Goal: Task Accomplishment & Management: Manage account settings

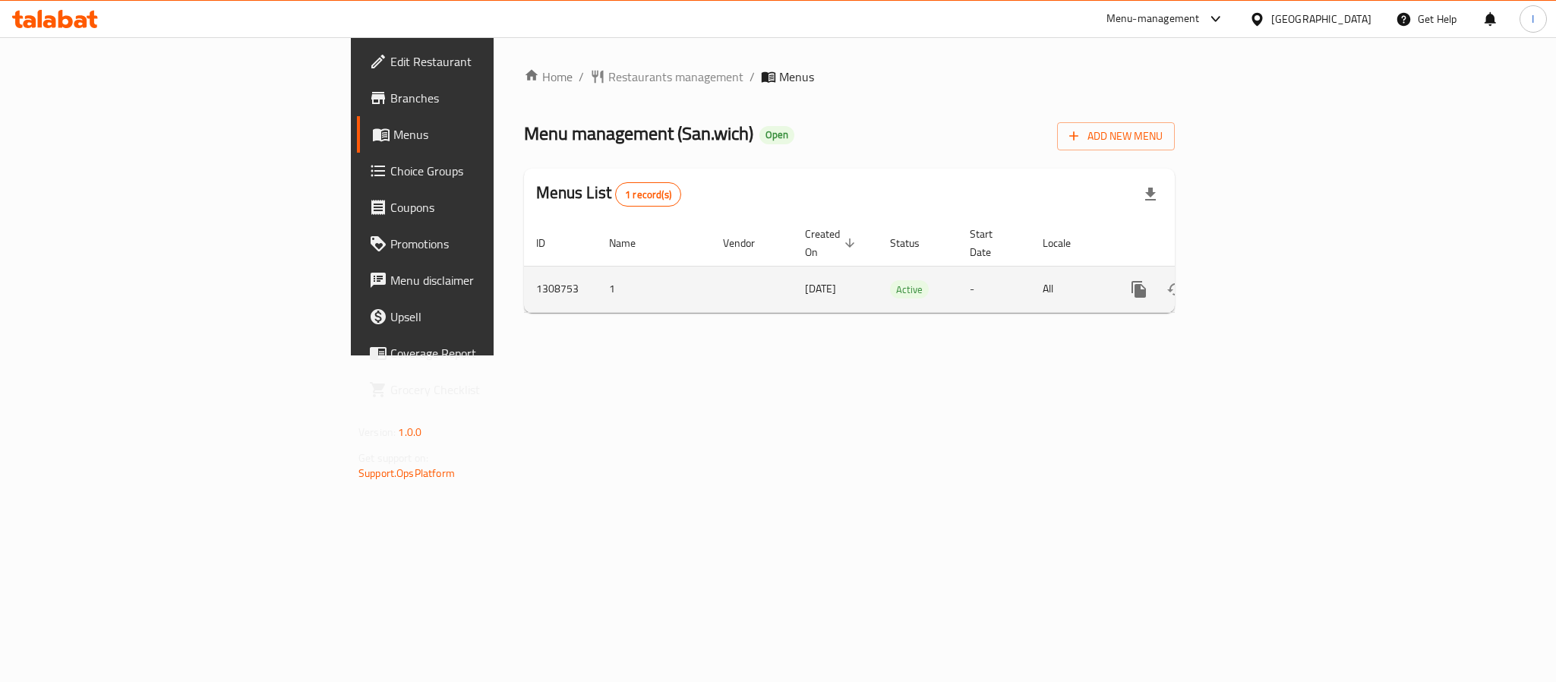
click at [1258, 280] on icon "enhanced table" at bounding box center [1249, 289] width 18 height 18
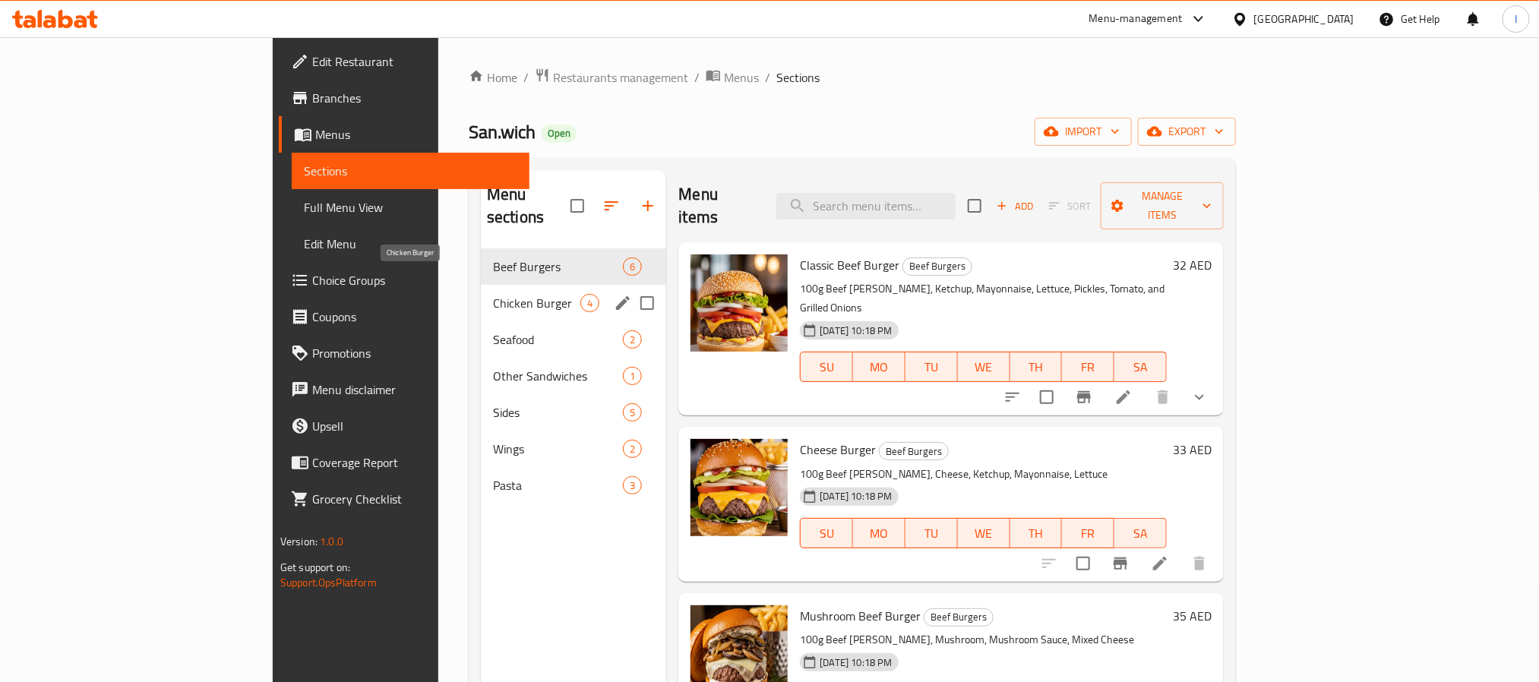
click at [493, 294] on span "Chicken Burger" at bounding box center [536, 303] width 87 height 18
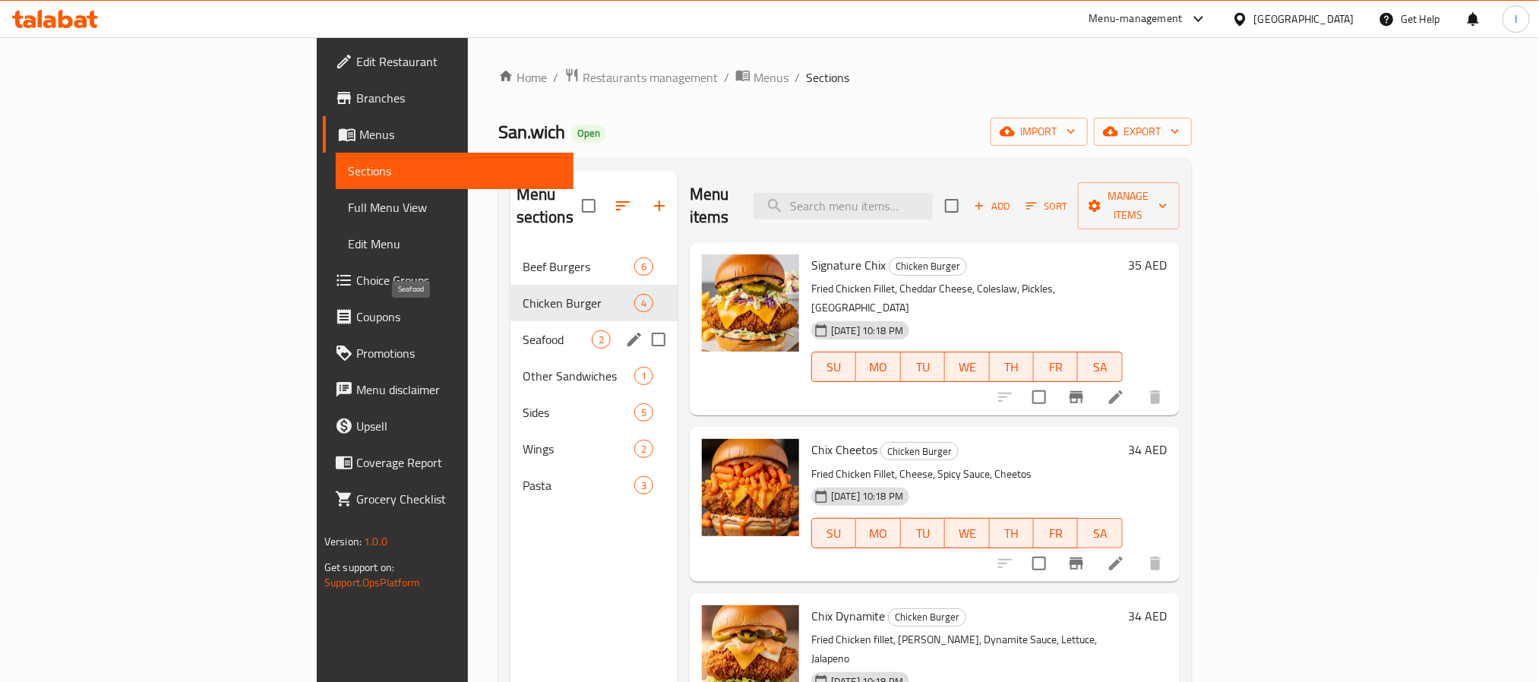
click at [523, 330] on span "Seafood" at bounding box center [557, 339] width 69 height 18
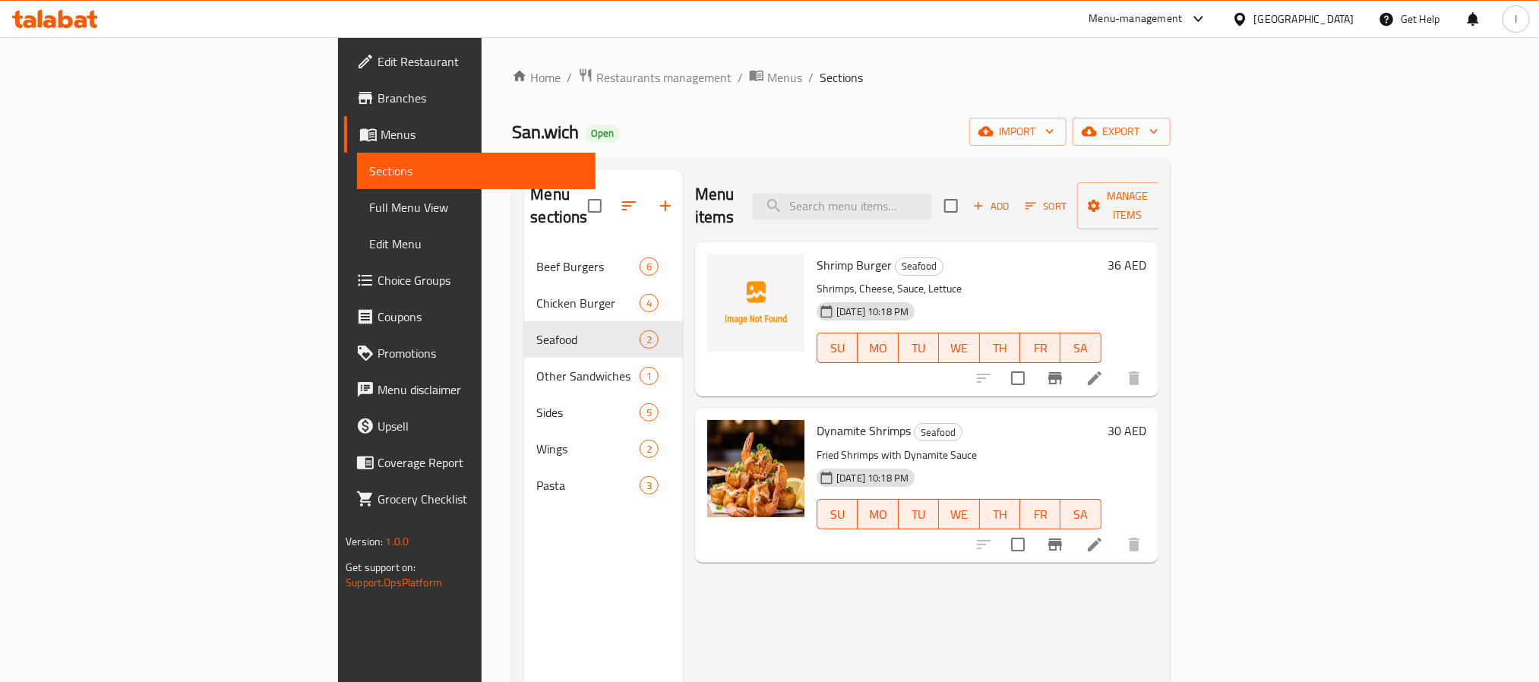
click at [378, 105] on span "Branches" at bounding box center [480, 98] width 205 height 18
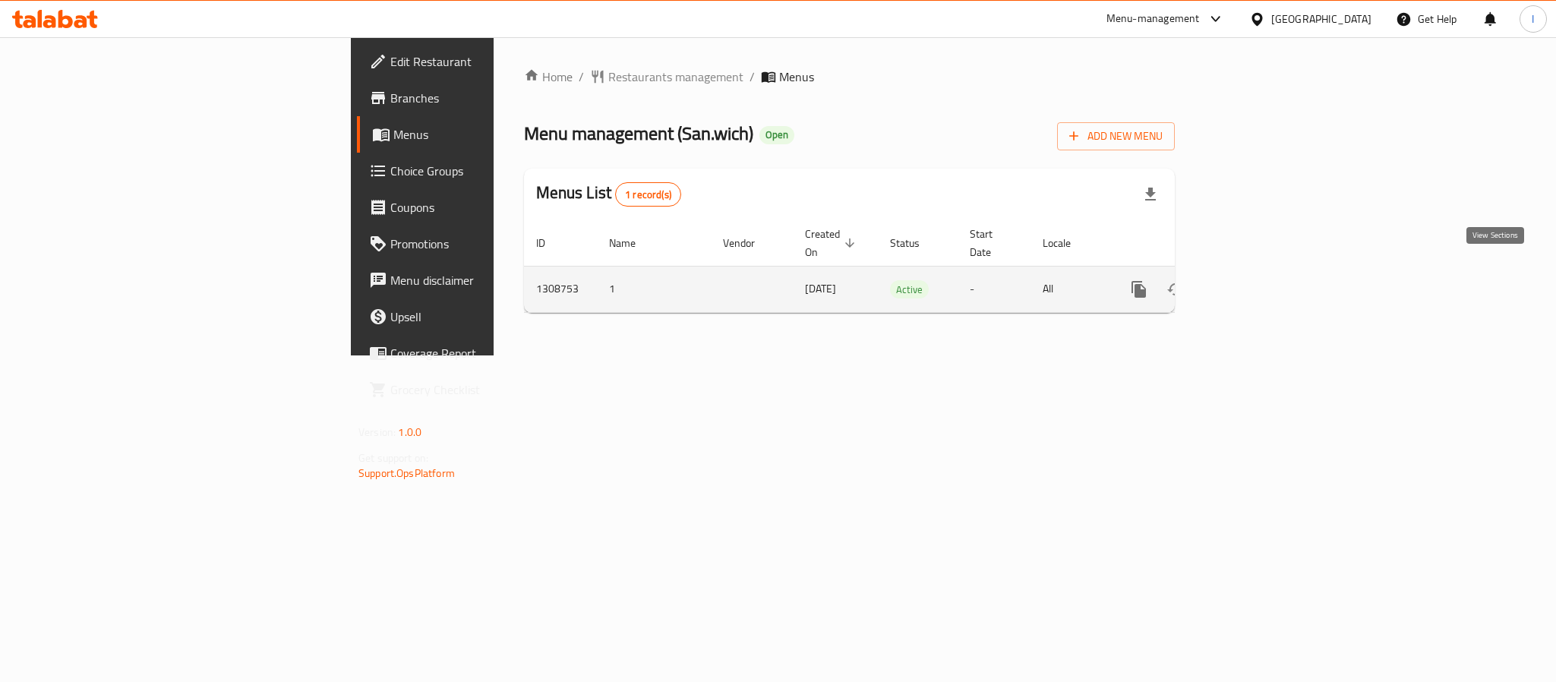
click at [1258, 280] on icon "enhanced table" at bounding box center [1249, 289] width 18 height 18
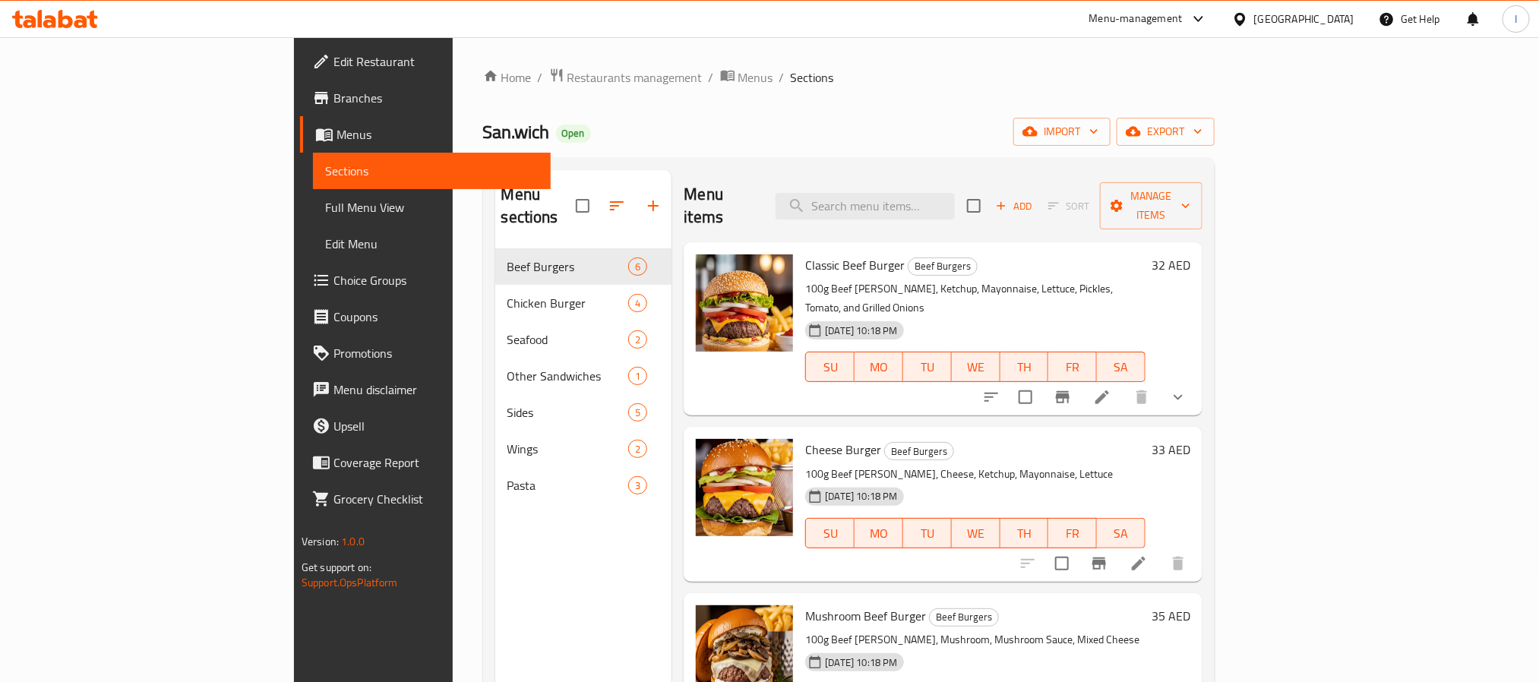
click at [1195, 146] on div "San.wich Open import export" at bounding box center [848, 132] width 731 height 28
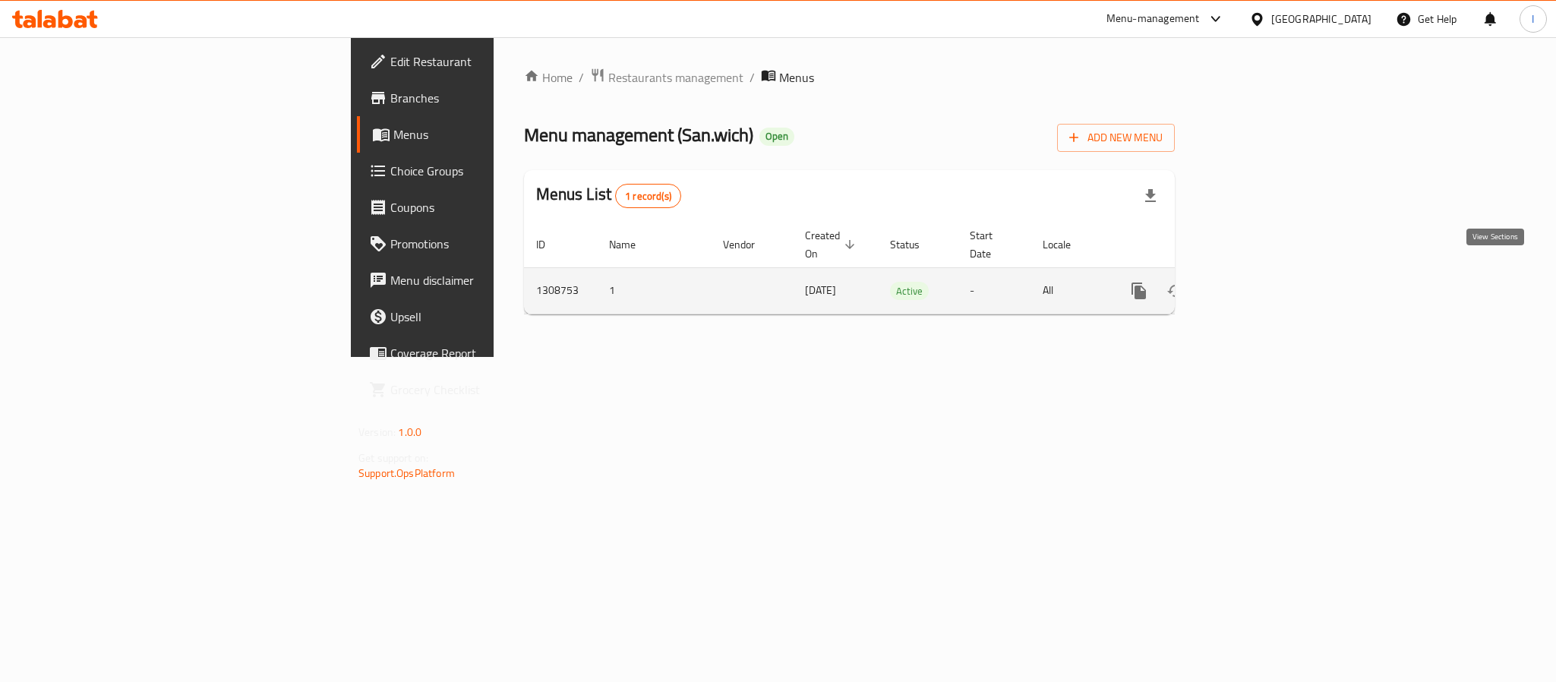
click at [1267, 273] on link "enhanced table" at bounding box center [1248, 291] width 36 height 36
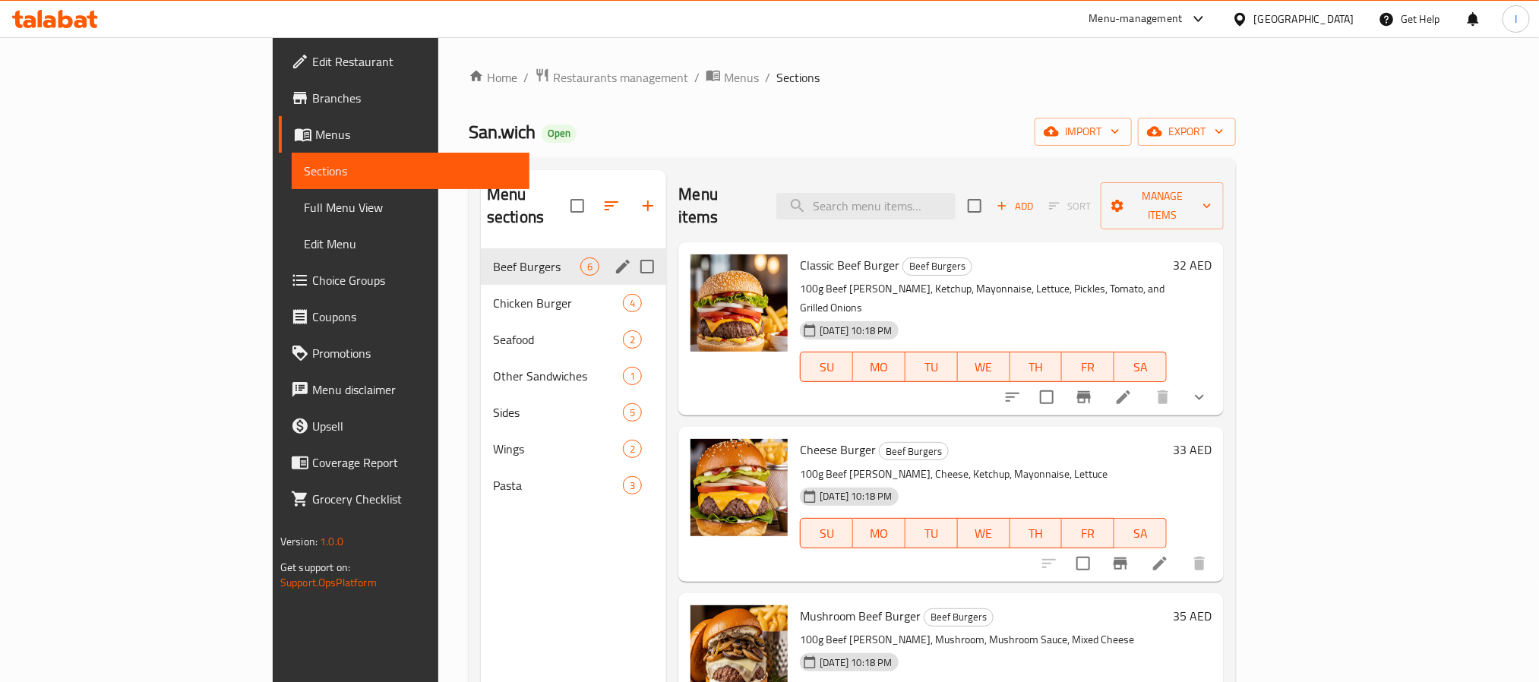
click at [481, 261] on div "Beef Burgers 6" at bounding box center [574, 266] width 186 height 36
click at [493, 294] on span "Chicken Burger" at bounding box center [536, 303] width 87 height 18
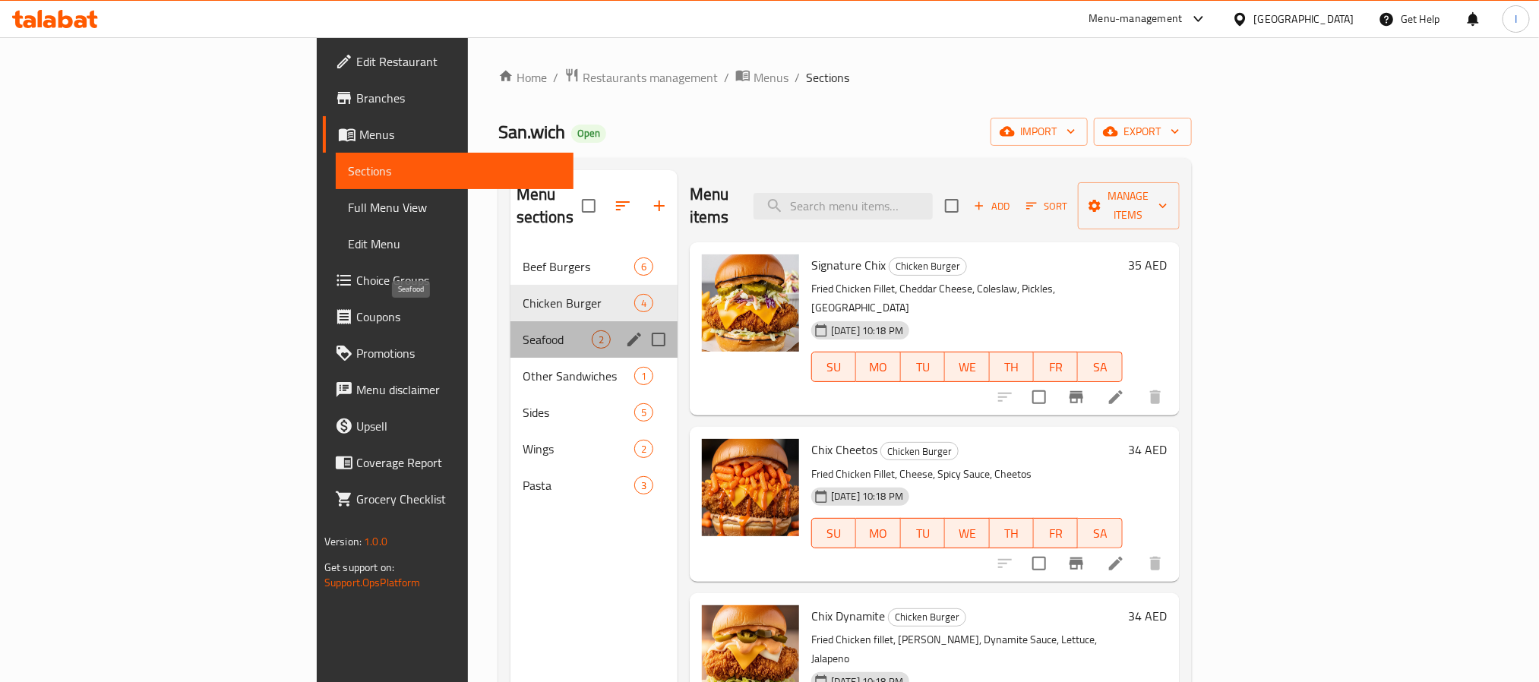
click at [523, 330] on span "Seafood" at bounding box center [557, 339] width 69 height 18
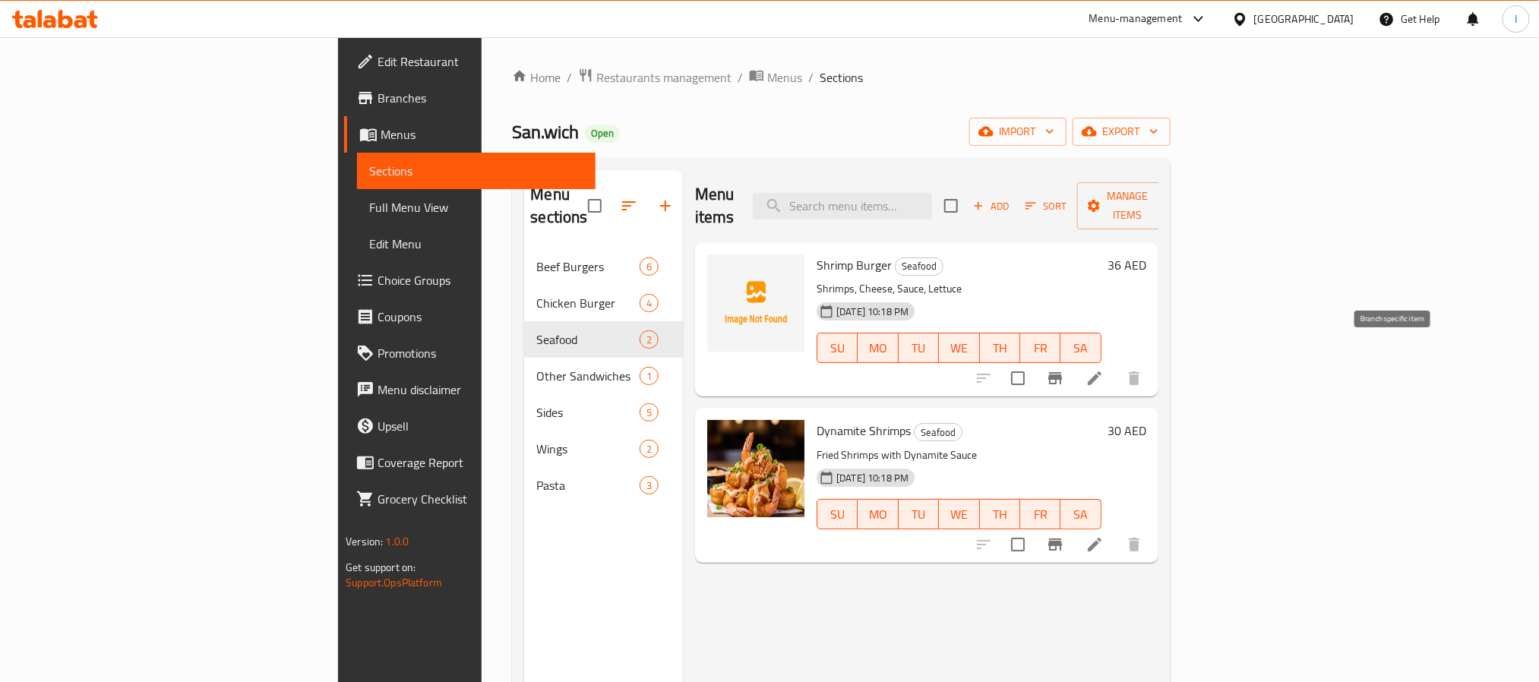
click at [1062, 372] on icon "Branch-specific-item" at bounding box center [1055, 378] width 14 height 12
click at [841, 83] on ol "Home / Restaurants management / Menus / Sections" at bounding box center [841, 78] width 658 height 20
click at [767, 83] on span "Menus" at bounding box center [784, 77] width 35 height 18
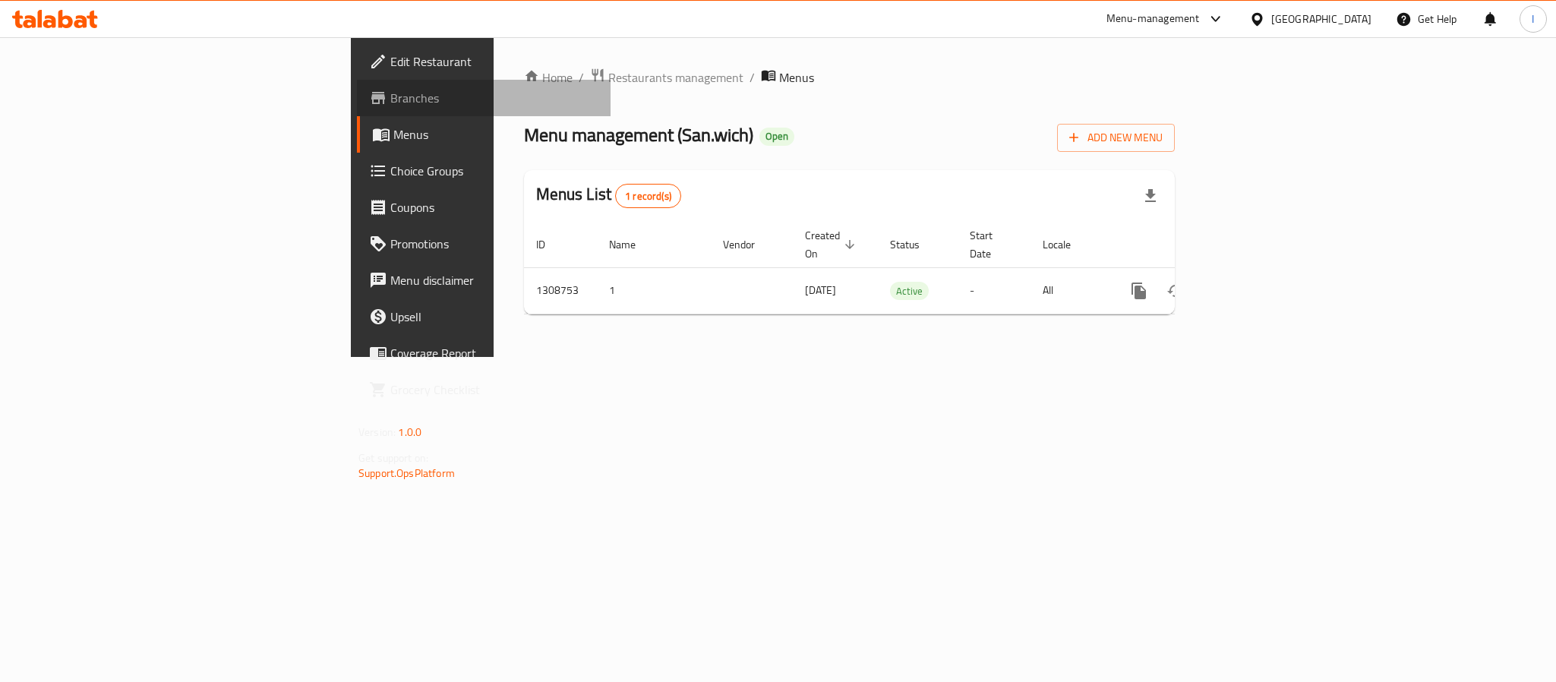
click at [357, 85] on link "Branches" at bounding box center [484, 98] width 254 height 36
